Goal: Contribute content: Add original content to the website for others to see

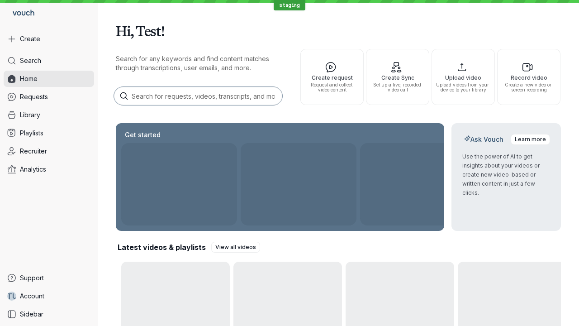
click at [49, 39] on button "Create" at bounding box center [49, 39] width 90 height 16
